Goal: Task Accomplishment & Management: Complete application form

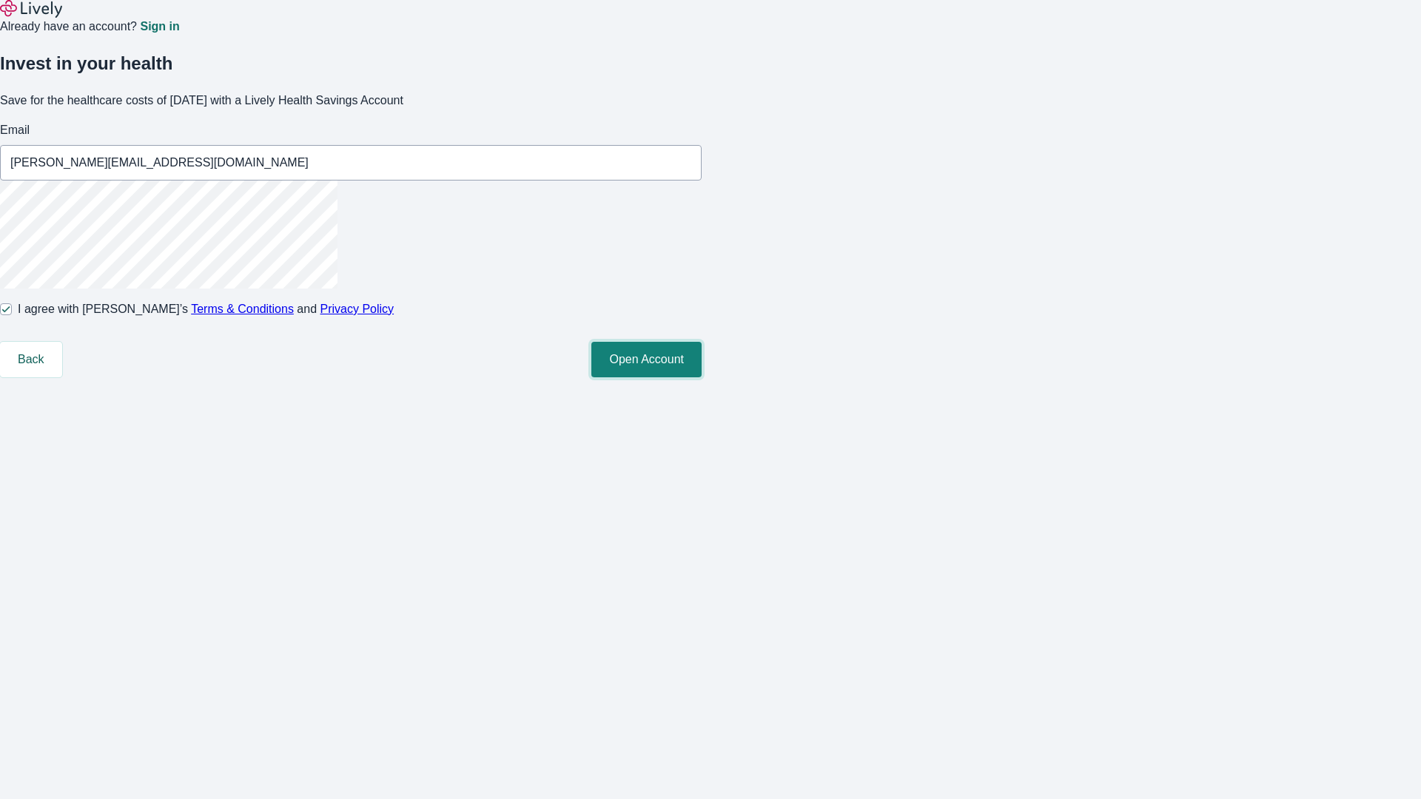
click at [702, 377] on button "Open Account" at bounding box center [646, 360] width 110 height 36
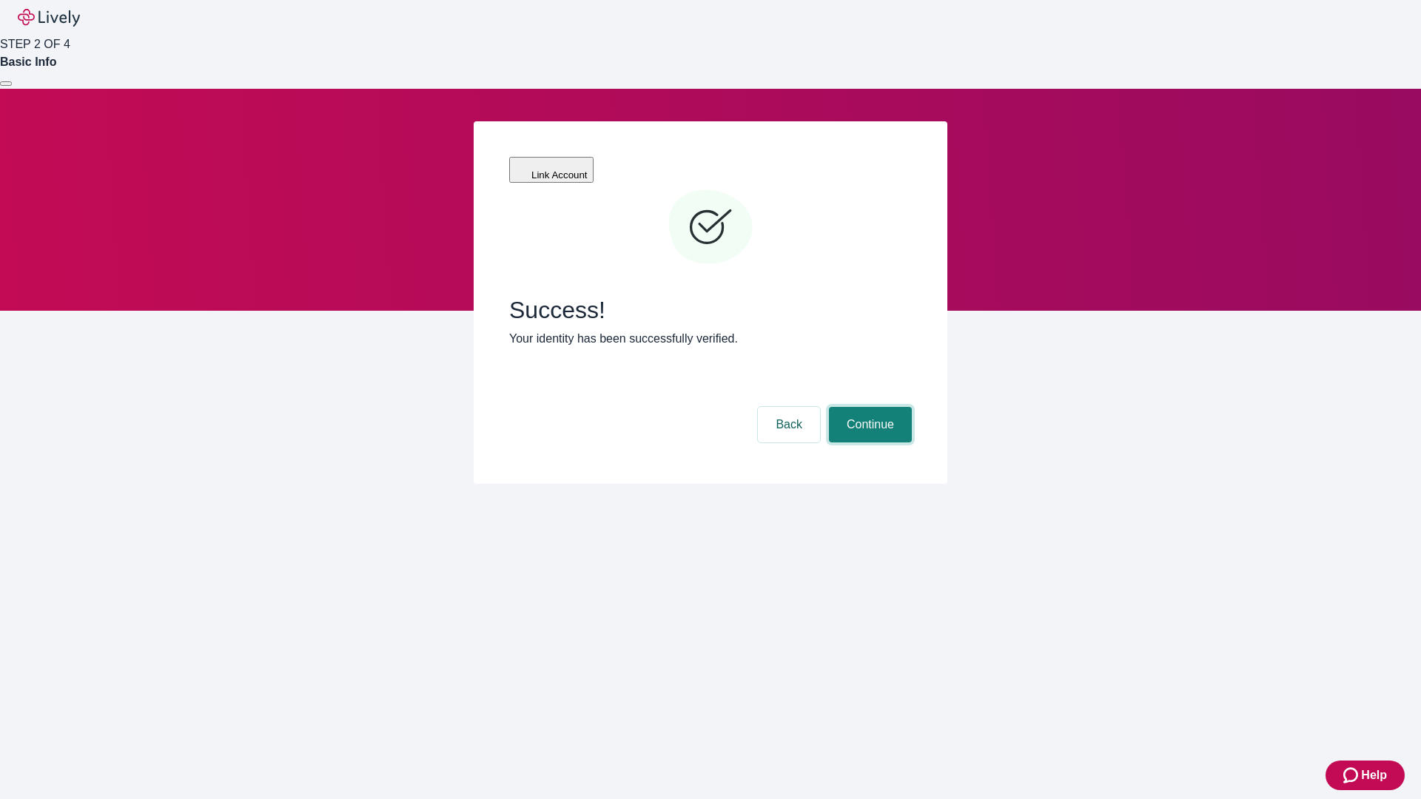
click at [868, 407] on button "Continue" at bounding box center [870, 425] width 83 height 36
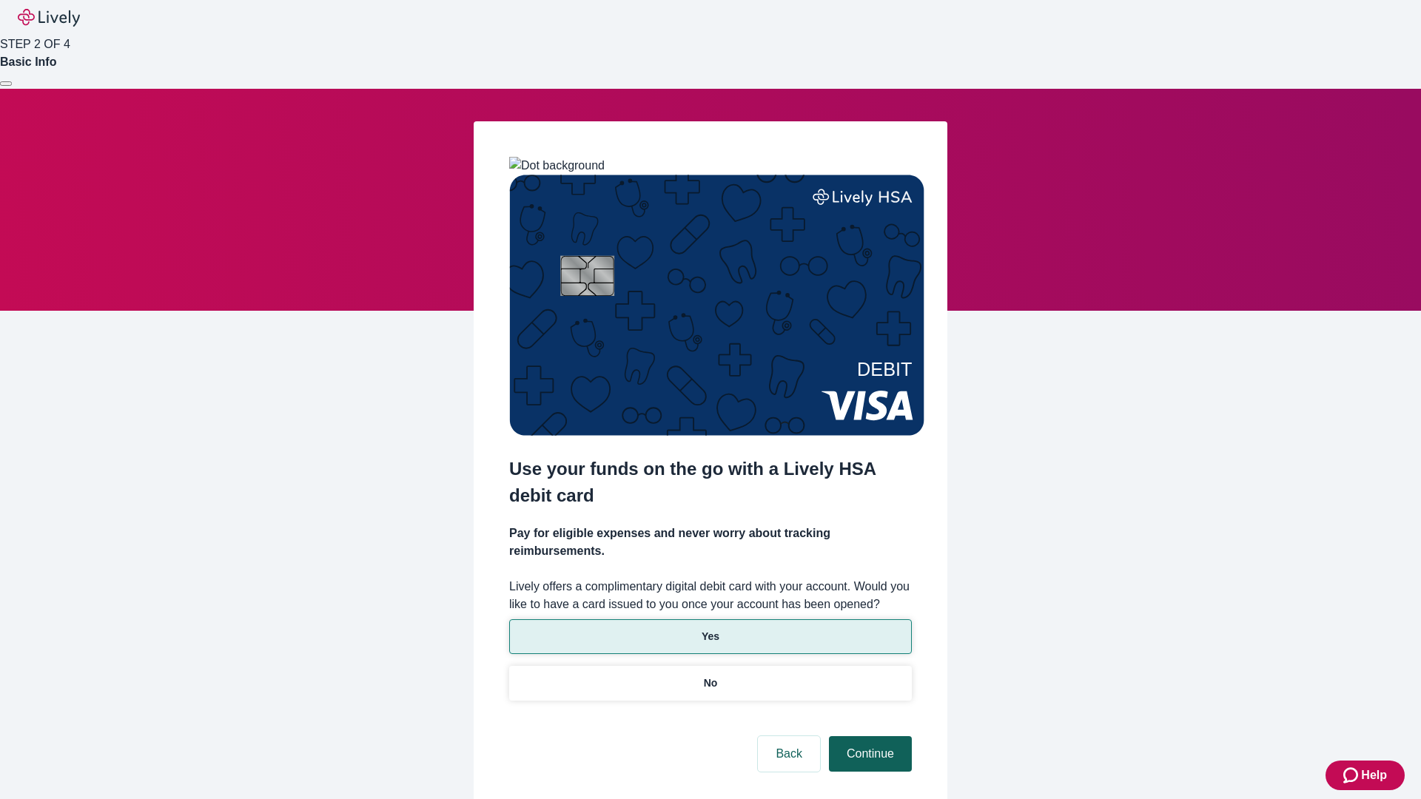
click at [710, 629] on p "Yes" at bounding box center [711, 637] width 18 height 16
click at [868, 736] on button "Continue" at bounding box center [870, 754] width 83 height 36
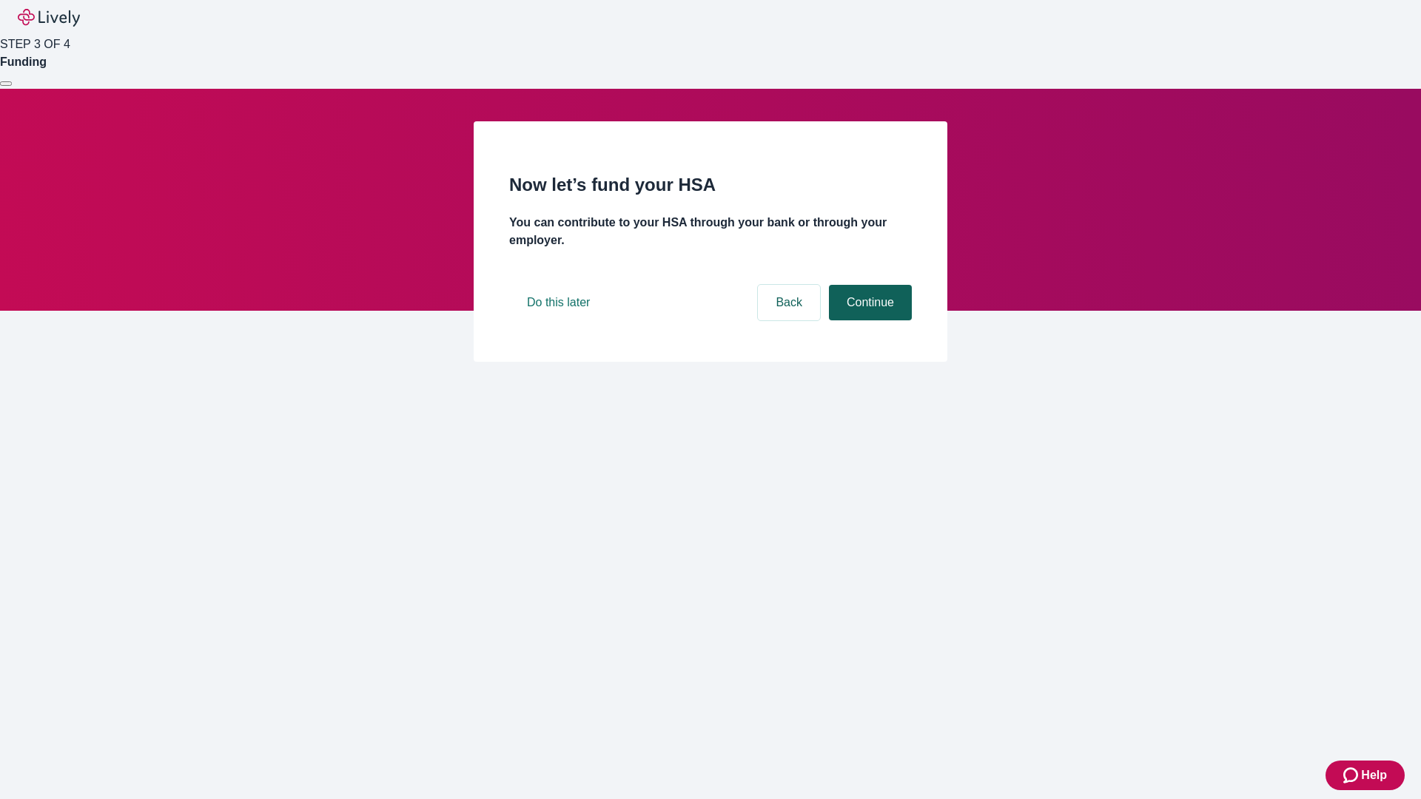
click at [868, 320] on button "Continue" at bounding box center [870, 303] width 83 height 36
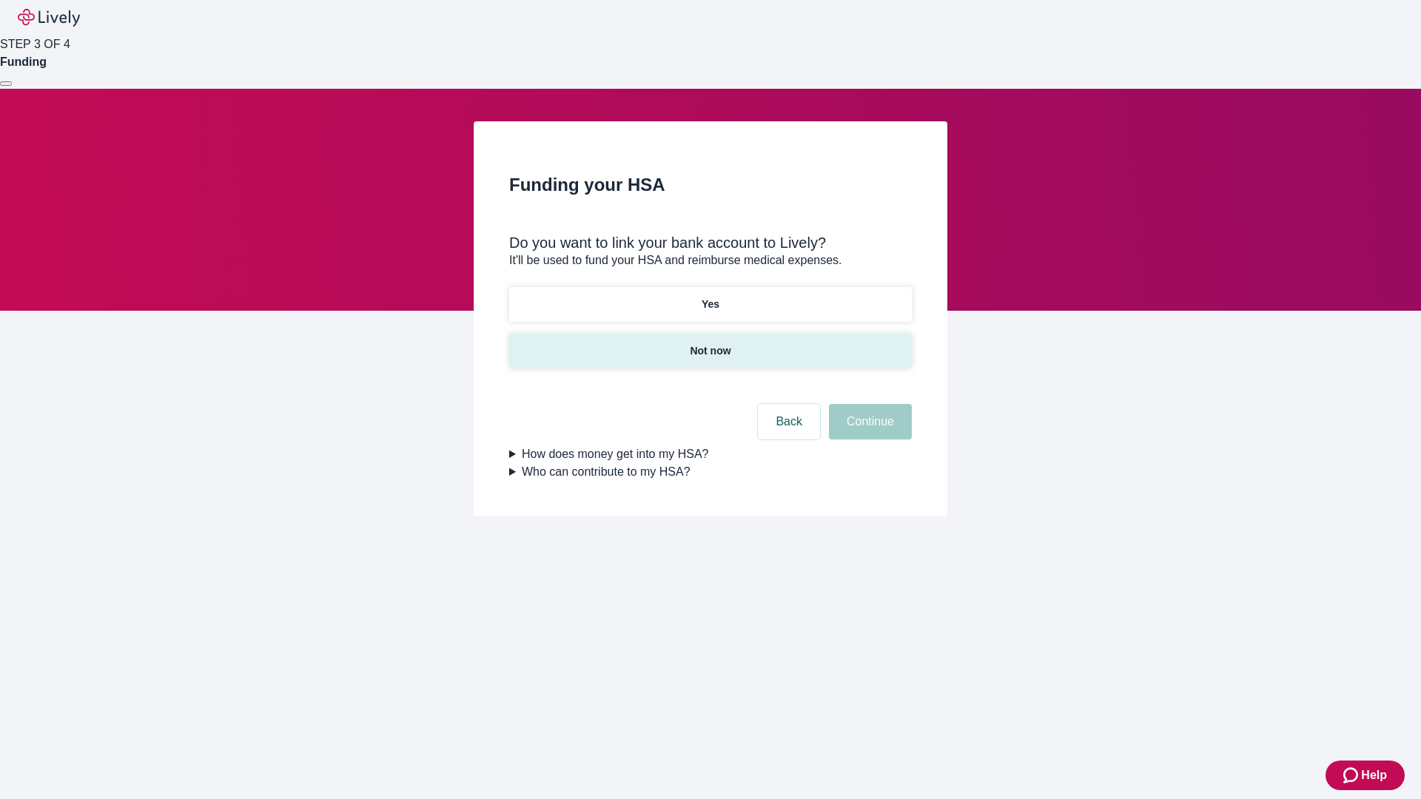
click at [710, 343] on p "Not now" at bounding box center [710, 351] width 41 height 16
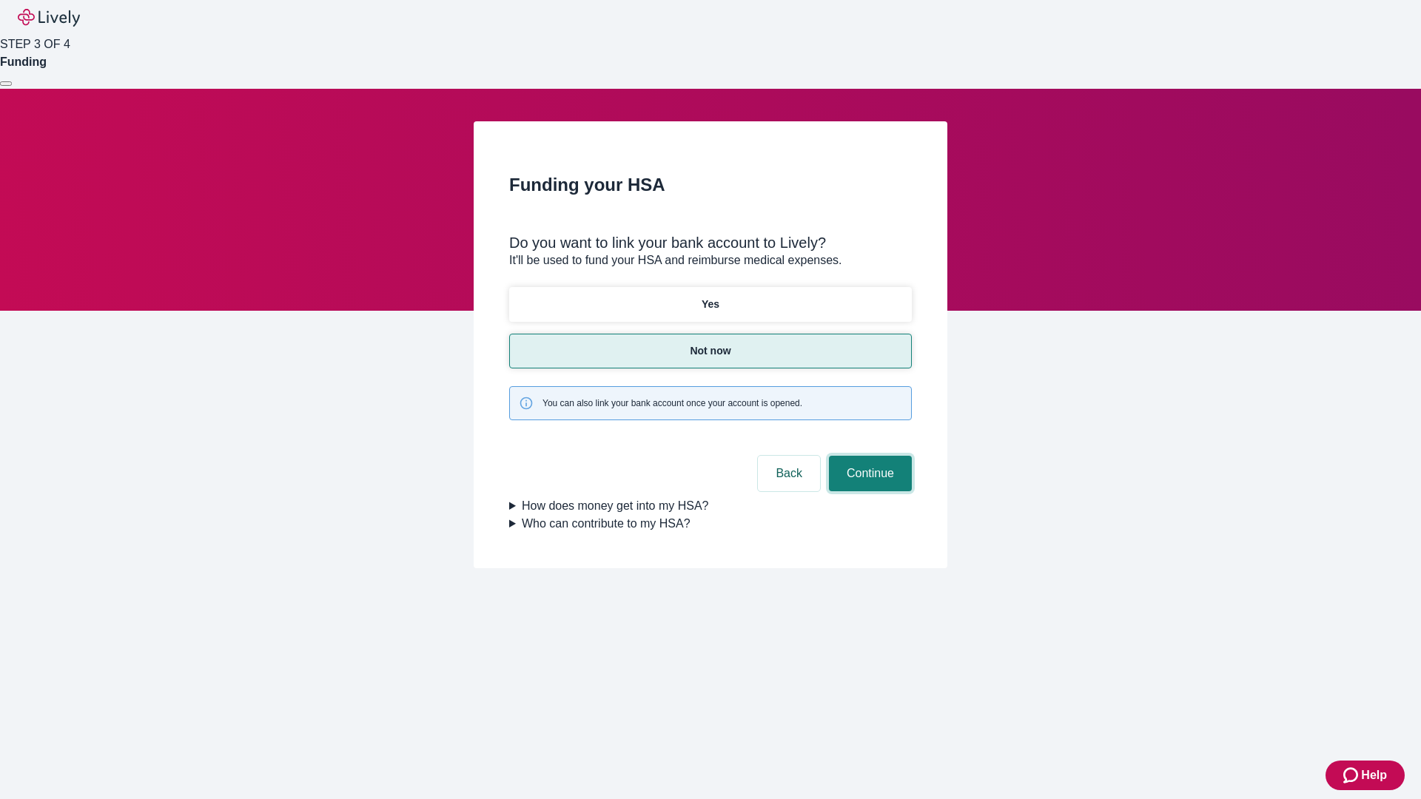
click at [868, 456] on button "Continue" at bounding box center [870, 474] width 83 height 36
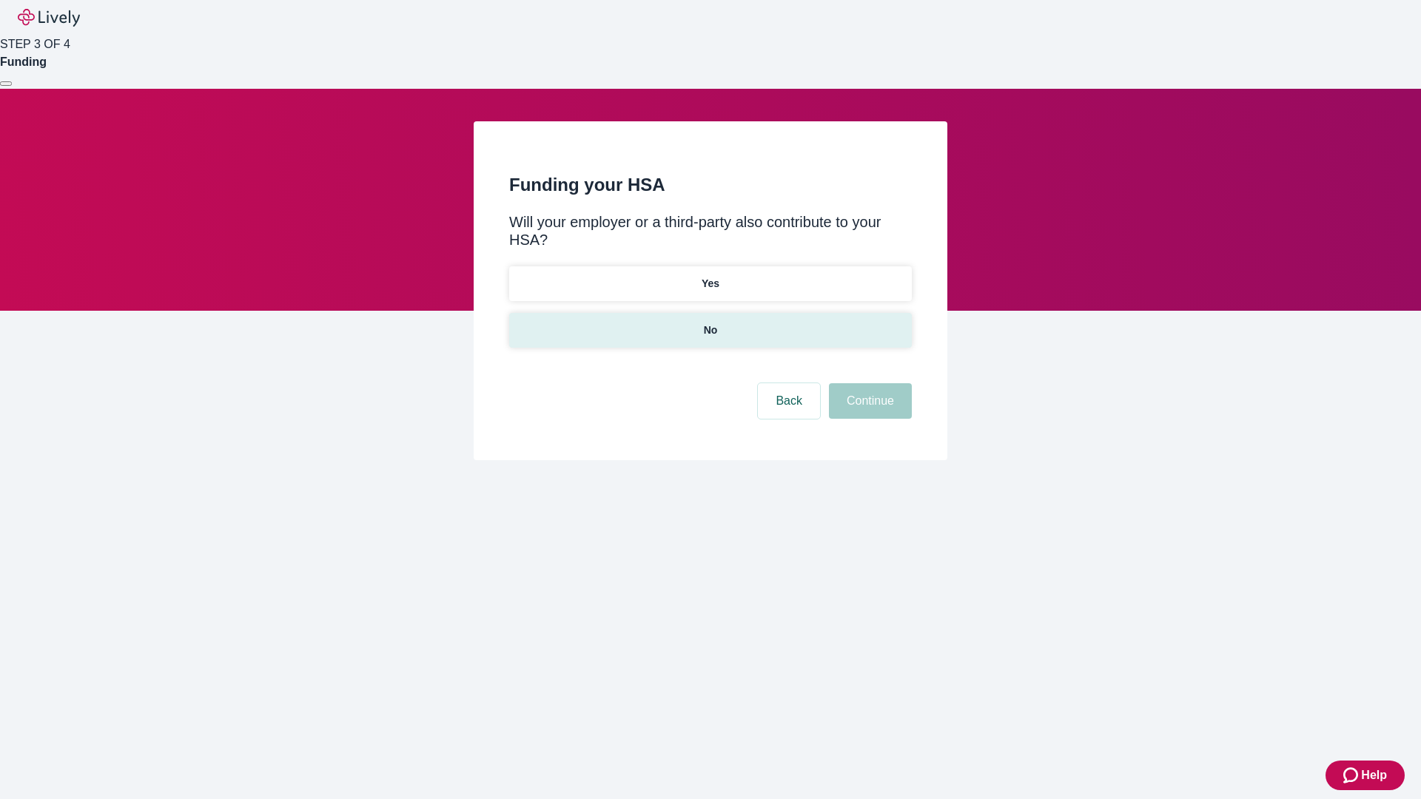
click at [710, 323] on p "No" at bounding box center [711, 331] width 14 height 16
click at [868, 383] on button "Continue" at bounding box center [870, 401] width 83 height 36
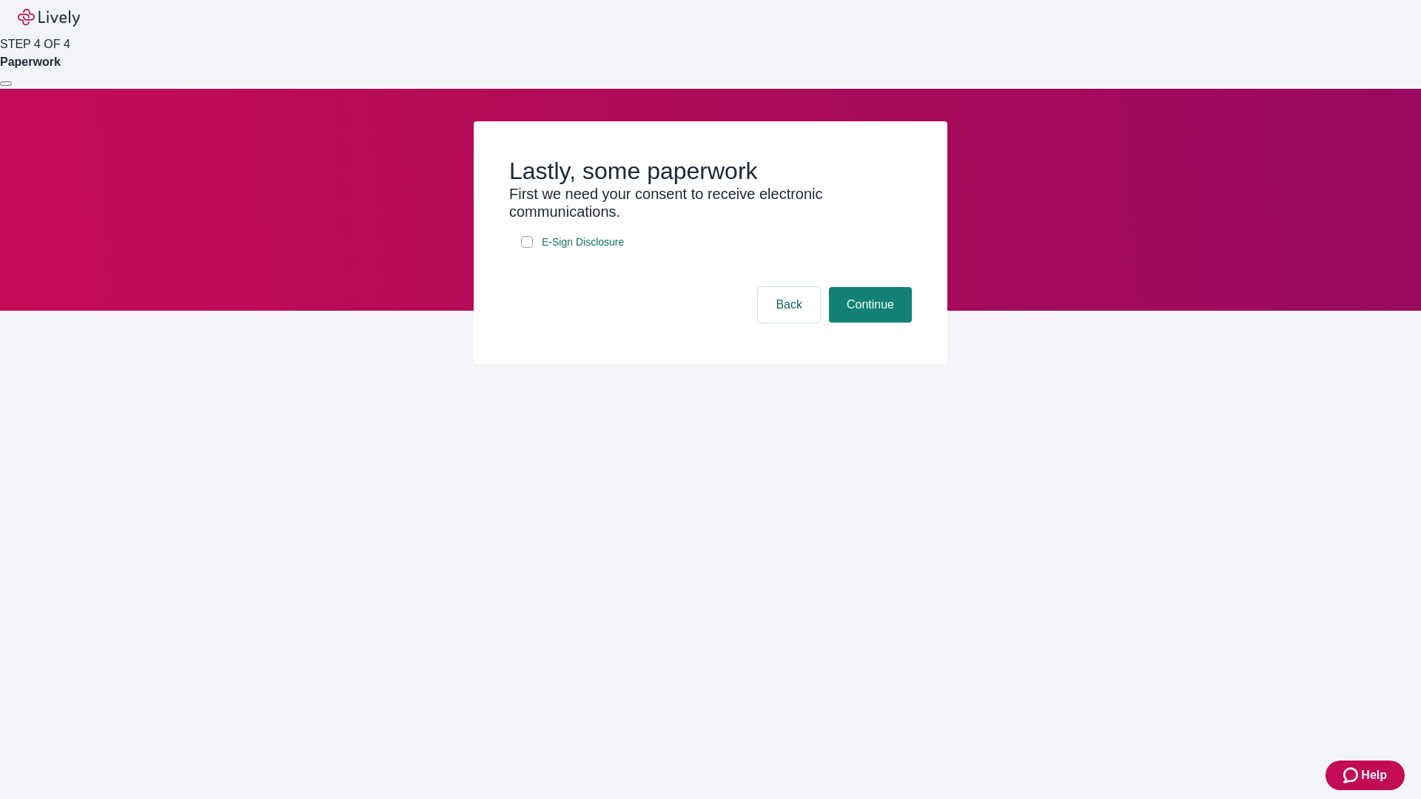
click at [527, 248] on input "E-Sign Disclosure" at bounding box center [527, 242] width 12 height 12
checkbox input "true"
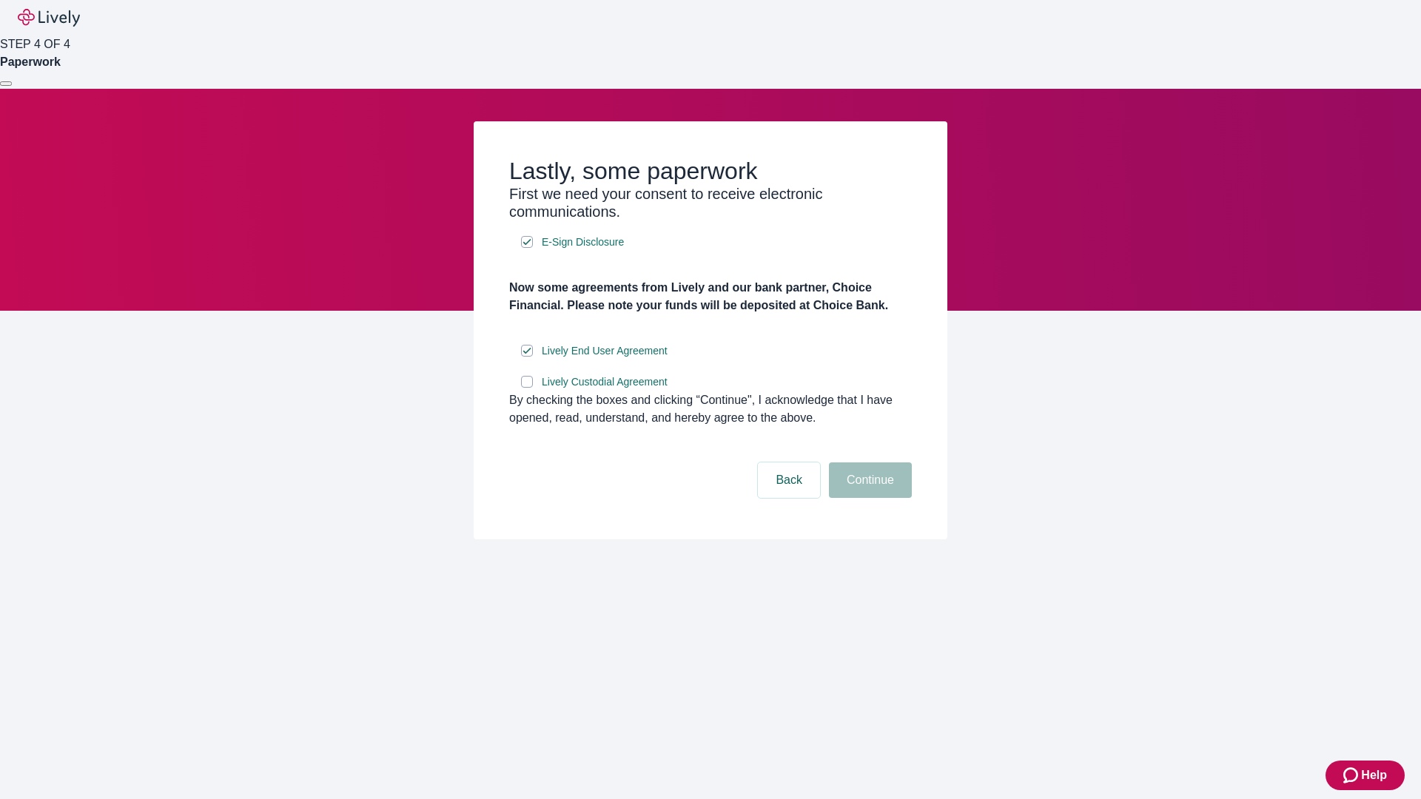
click at [527, 388] on input "Lively Custodial Agreement" at bounding box center [527, 382] width 12 height 12
checkbox input "true"
click at [868, 498] on button "Continue" at bounding box center [870, 480] width 83 height 36
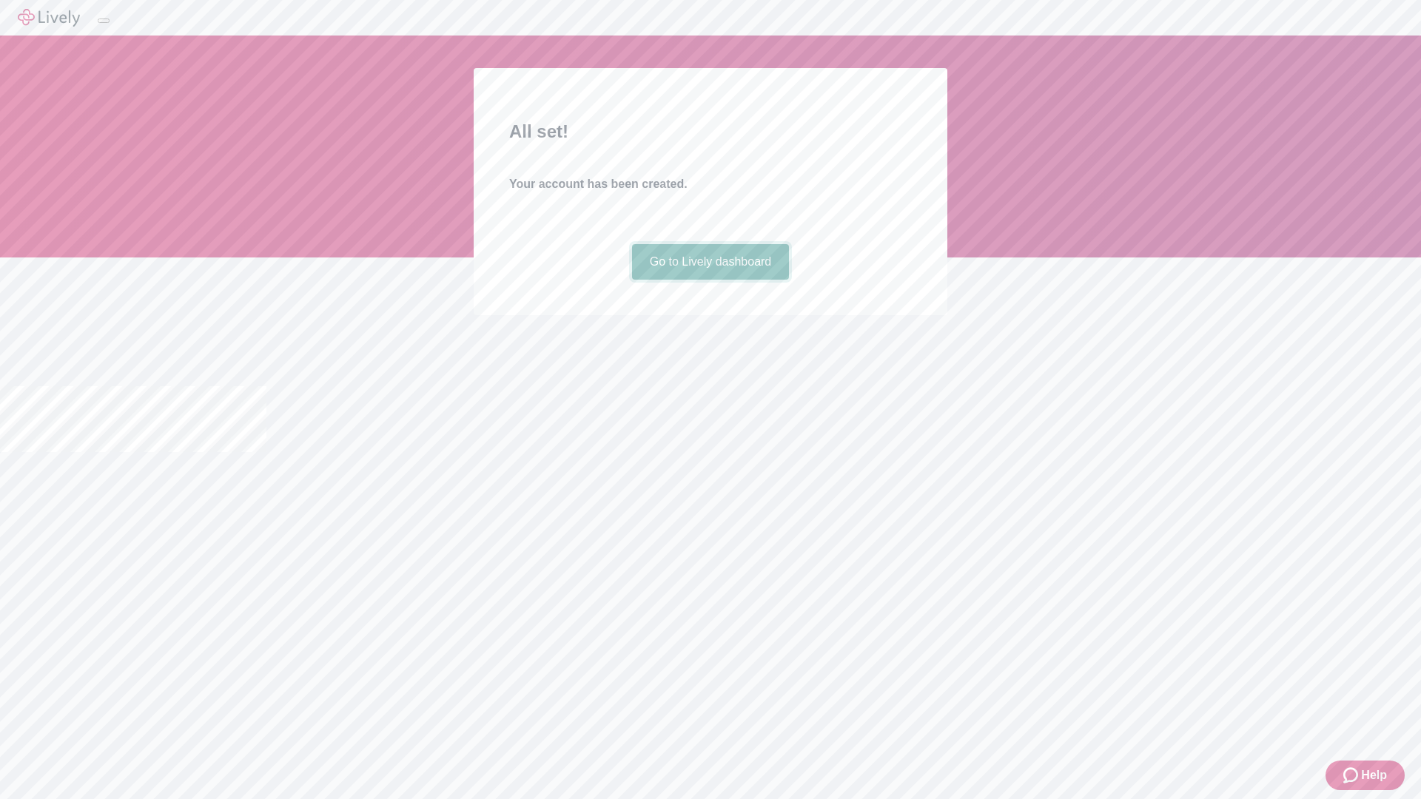
click at [710, 280] on link "Go to Lively dashboard" at bounding box center [711, 262] width 158 height 36
